Goal: Task Accomplishment & Management: Complete application form

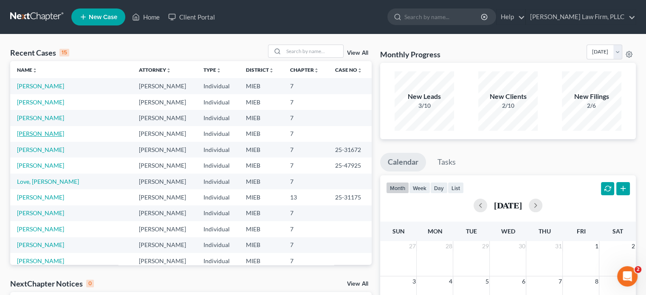
click at [38, 133] on link "[PERSON_NAME]" at bounding box center [40, 133] width 47 height 7
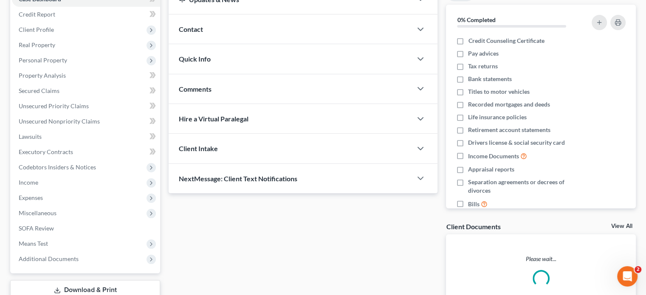
scroll to position [127, 0]
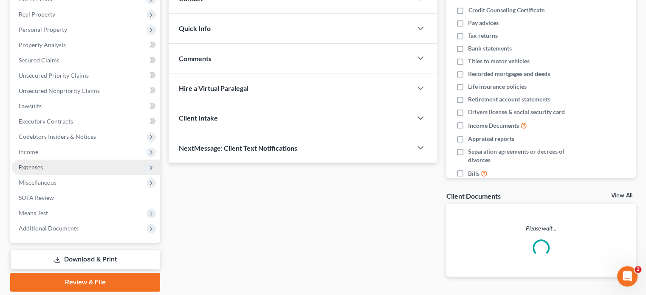
click at [42, 166] on span "Expenses" at bounding box center [31, 167] width 24 height 7
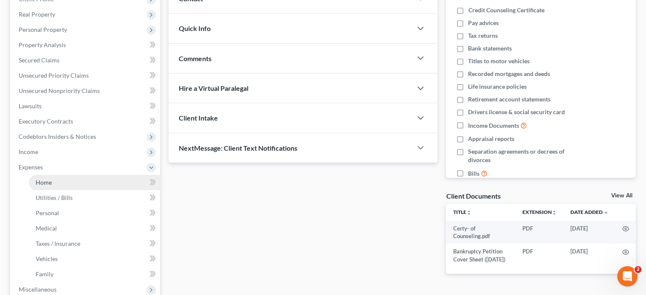
click at [44, 180] on span "Home" at bounding box center [44, 182] width 16 height 7
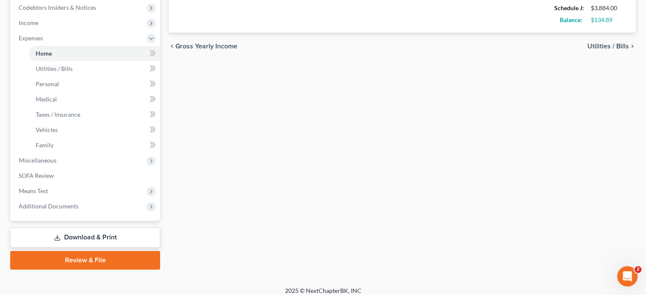
scroll to position [263, 0]
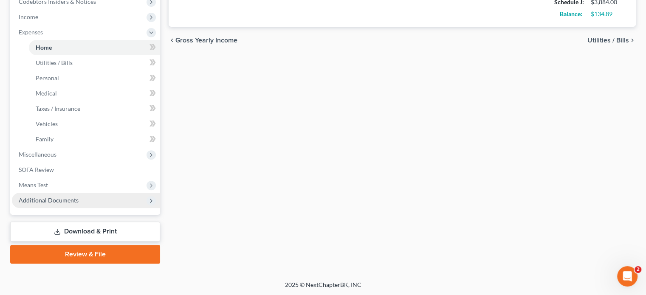
click at [83, 201] on span "Additional Documents" at bounding box center [86, 200] width 148 height 15
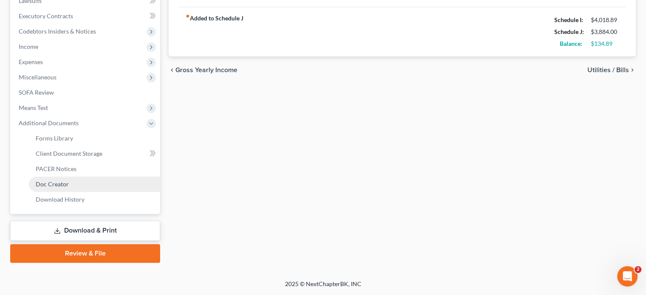
scroll to position [232, 0]
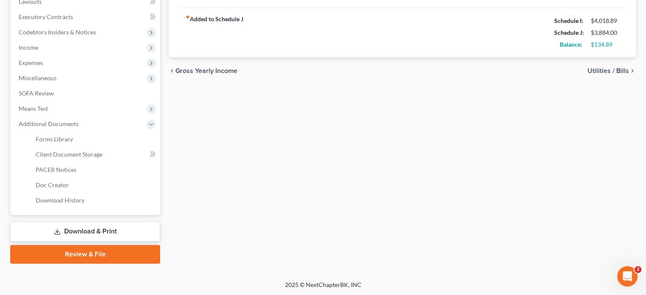
click at [95, 254] on link "Review & File" at bounding box center [85, 254] width 150 height 19
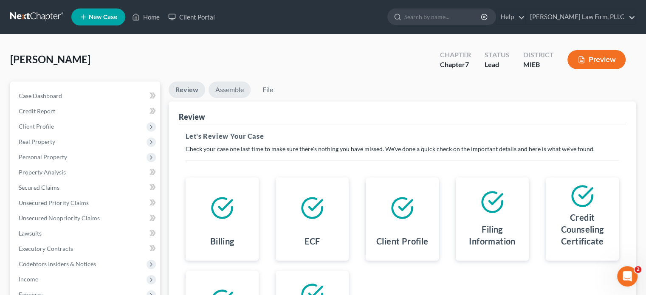
click at [231, 91] on link "Assemble" at bounding box center [230, 90] width 42 height 17
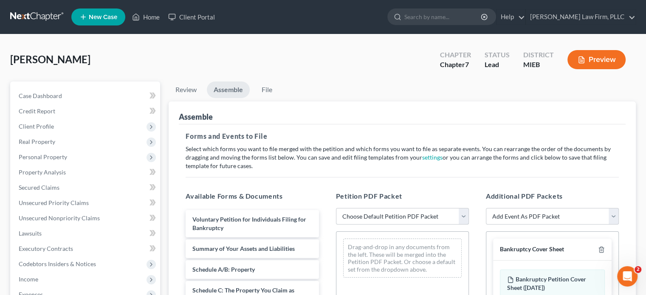
click at [464, 217] on select "Choose Default Petition PDF Packet Emergency Filing (Voluntary Petition and Cre…" at bounding box center [402, 216] width 133 height 17
select select "2"
click at [336, 208] on select "Choose Default Petition PDF Packet Emergency Filing (Voluntary Petition and Cre…" at bounding box center [402, 216] width 133 height 17
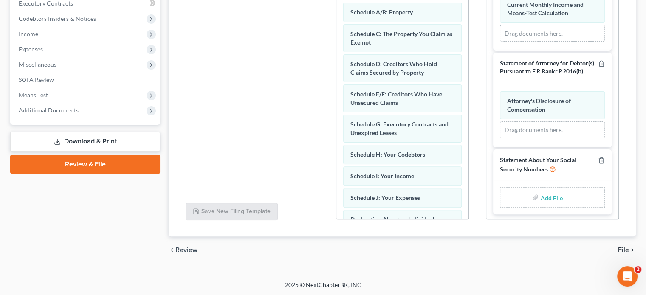
scroll to position [415, 0]
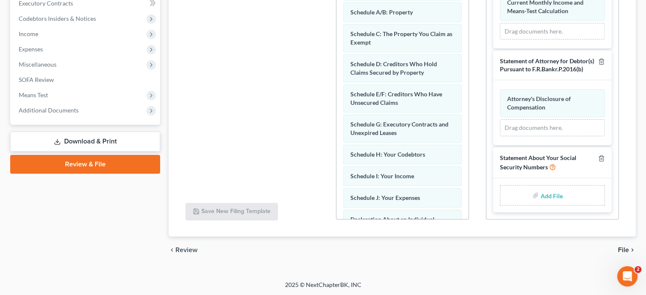
click at [546, 192] on input "file" at bounding box center [550, 195] width 20 height 15
type input "C:\fakepath\Statement of Soc. Sec. Number.pdf"
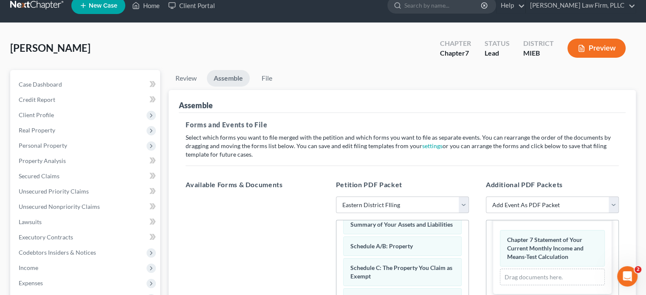
scroll to position [0, 0]
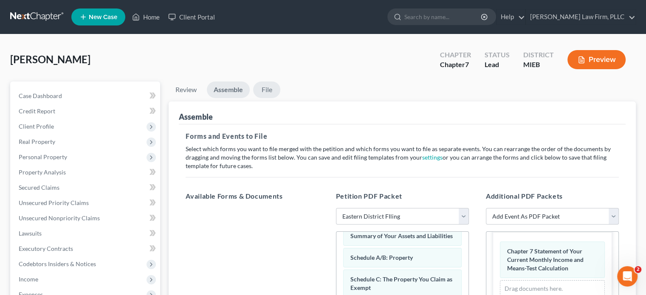
click at [265, 93] on link "File" at bounding box center [266, 90] width 27 height 17
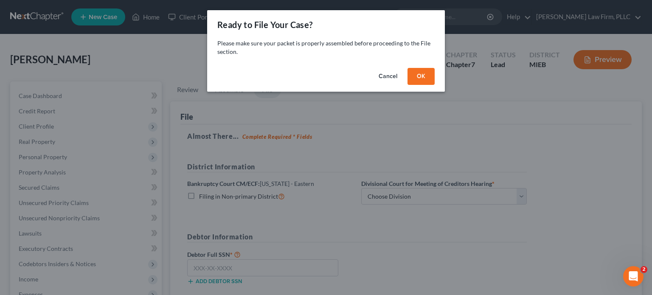
click at [419, 78] on button "OK" at bounding box center [421, 76] width 27 height 17
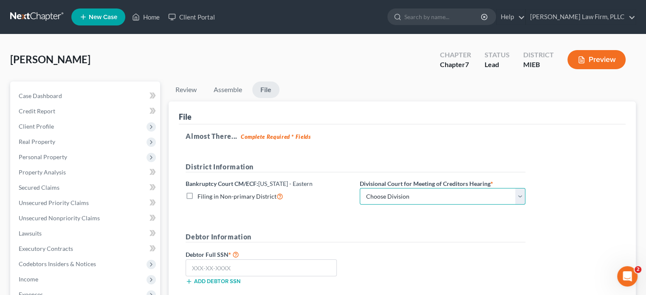
click at [411, 195] on select "Choose Division [GEOGRAPHIC_DATA] [GEOGRAPHIC_DATA] [GEOGRAPHIC_DATA]" at bounding box center [443, 196] width 166 height 17
select select "2"
click at [360, 188] on select "Choose Division [GEOGRAPHIC_DATA] [GEOGRAPHIC_DATA] [GEOGRAPHIC_DATA]" at bounding box center [443, 196] width 166 height 17
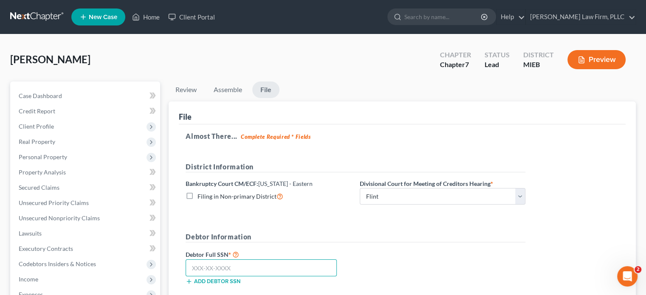
click at [294, 268] on input "text" at bounding box center [261, 268] width 151 height 17
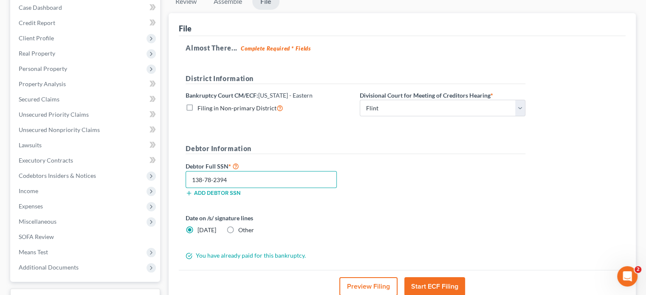
scroll to position [127, 0]
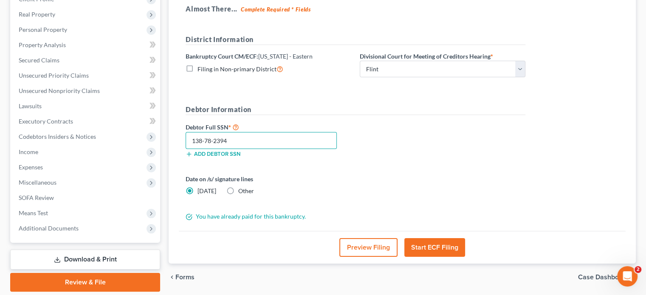
type input "138-78-2394"
click at [421, 246] on button "Start ECF Filing" at bounding box center [434, 247] width 61 height 19
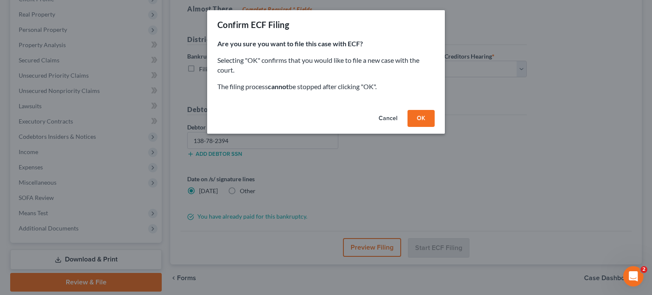
click at [424, 114] on button "OK" at bounding box center [421, 118] width 27 height 17
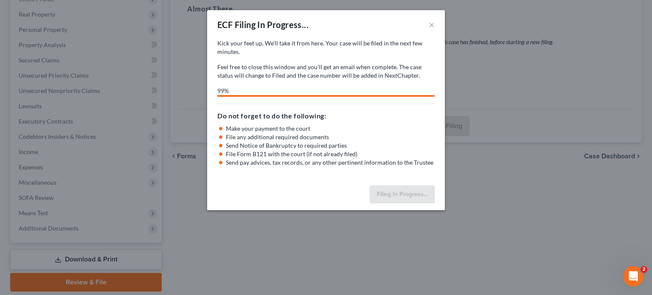
select select "2"
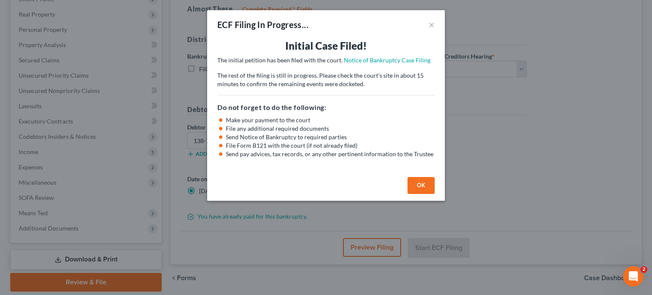
click at [418, 184] on button "OK" at bounding box center [421, 185] width 27 height 17
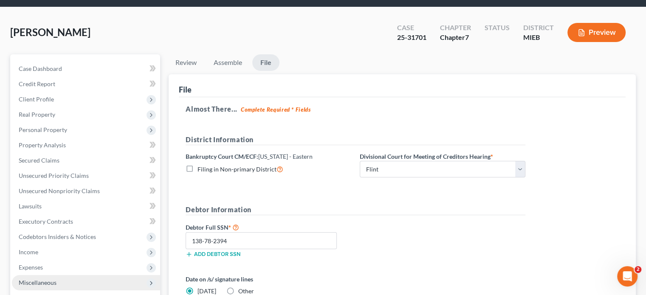
scroll to position [42, 0]
